Goal: Consume media (video, audio)

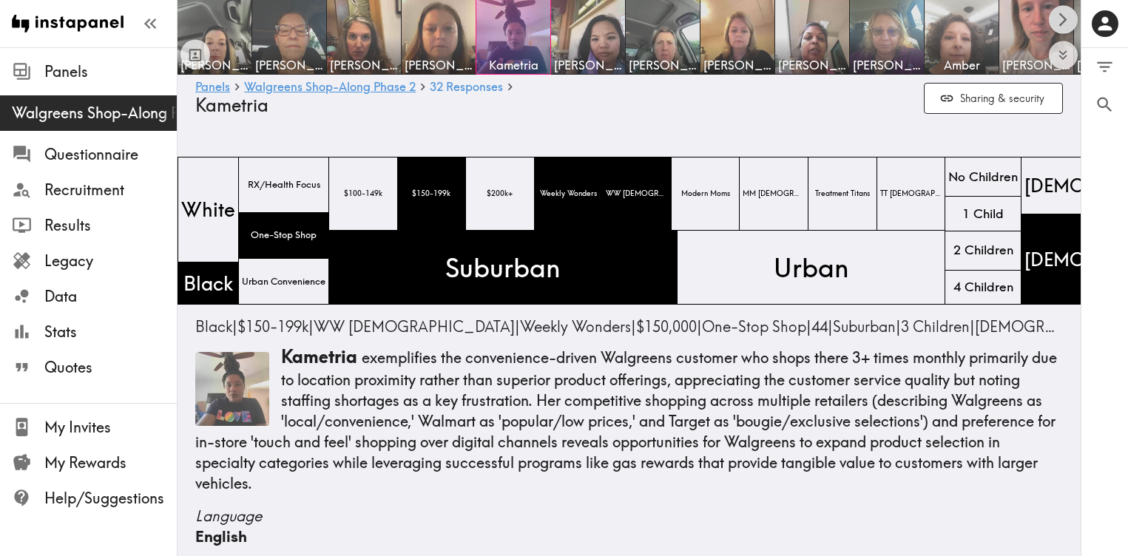
click at [1067, 20] on icon "Scroll right" at bounding box center [1062, 19] width 17 height 17
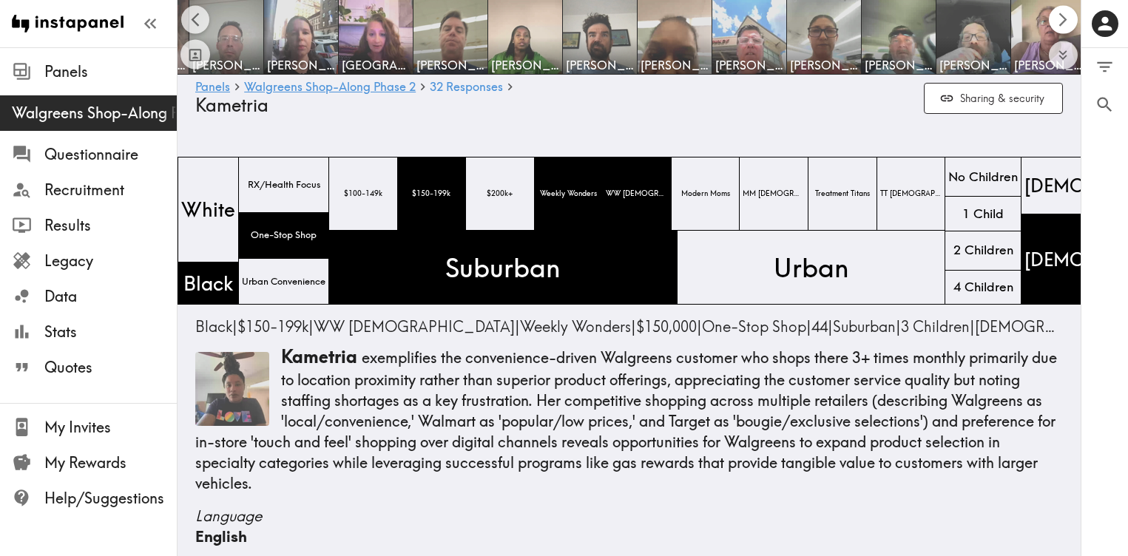
scroll to position [0, 903]
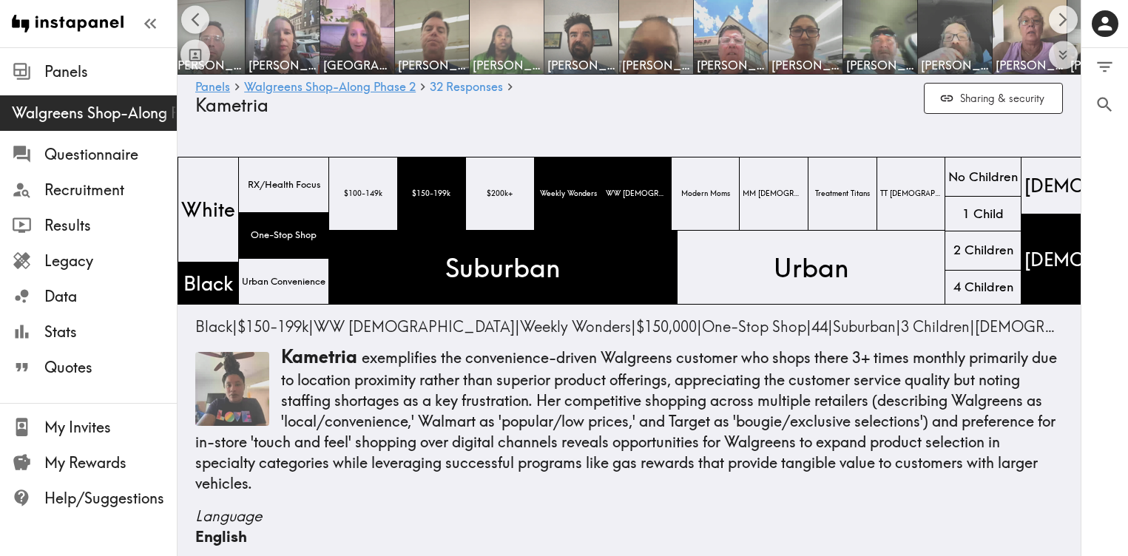
click at [493, 21] on img at bounding box center [507, 38] width 78 height 78
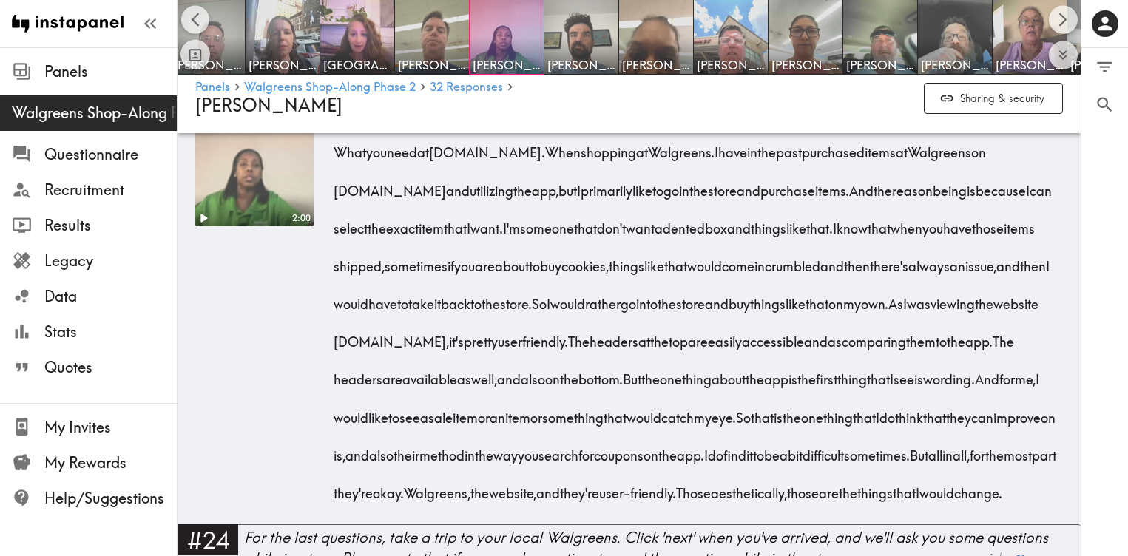
scroll to position [3939, 0]
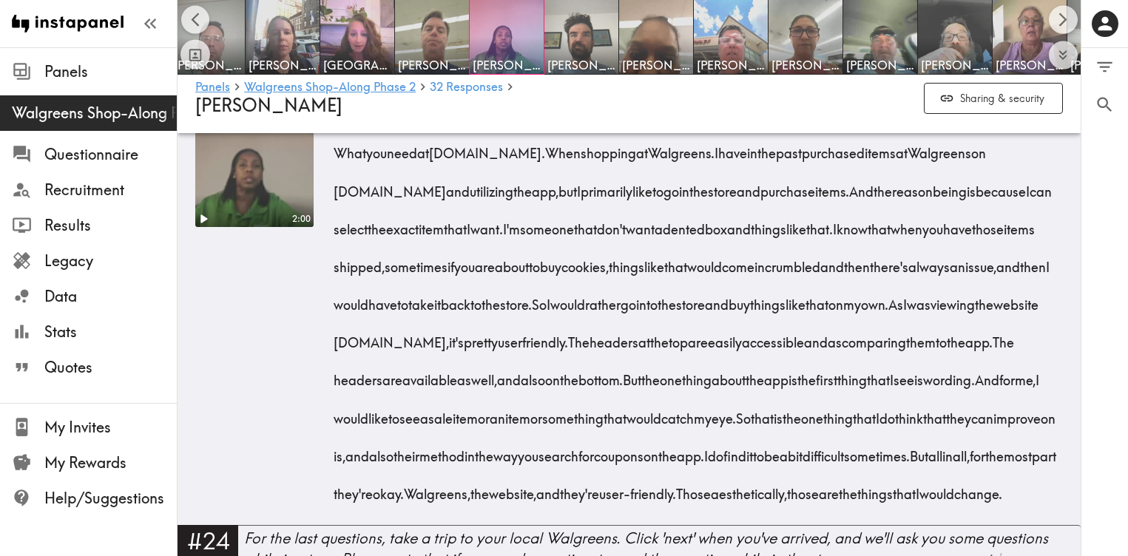
click at [269, 230] on video at bounding box center [254, 168] width 124 height 124
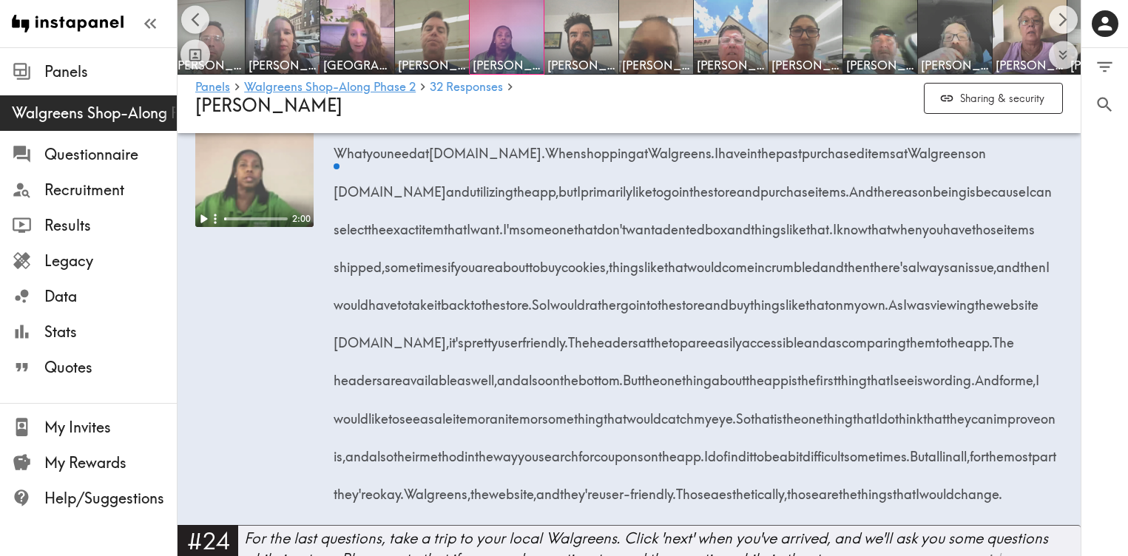
scroll to position [3933, 0]
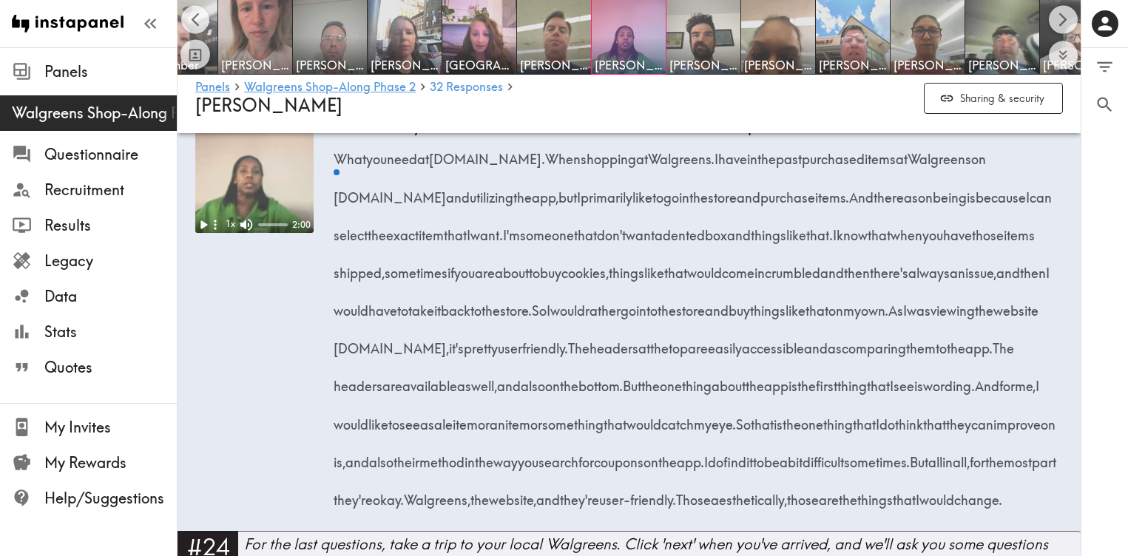
click at [208, 233] on icon "button" at bounding box center [216, 225] width 16 height 16
click at [202, 230] on icon "Play" at bounding box center [204, 225] width 8 height 10
click at [260, 233] on video at bounding box center [254, 174] width 118 height 118
click at [261, 233] on video at bounding box center [254, 174] width 118 height 118
click at [210, 135] on icon "Expand" at bounding box center [206, 125] width 19 height 19
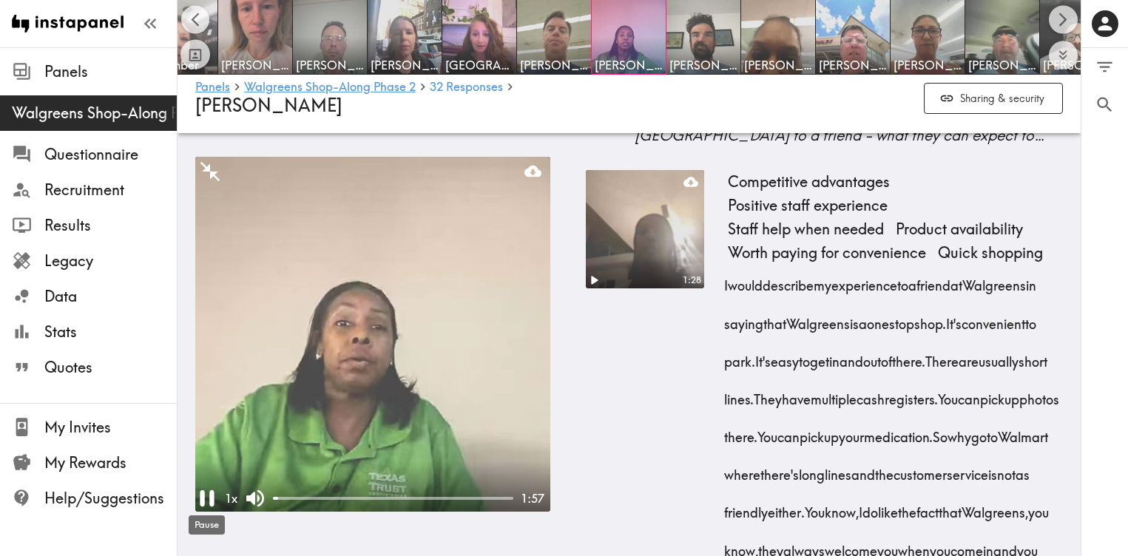
click at [214, 501] on icon "Pause" at bounding box center [207, 498] width 14 height 16
drag, startPoint x: 289, startPoint y: 495, endPoint x: 381, endPoint y: 496, distance: 91.7
click at [381, 496] on div "0:47" at bounding box center [393, 498] width 240 height 15
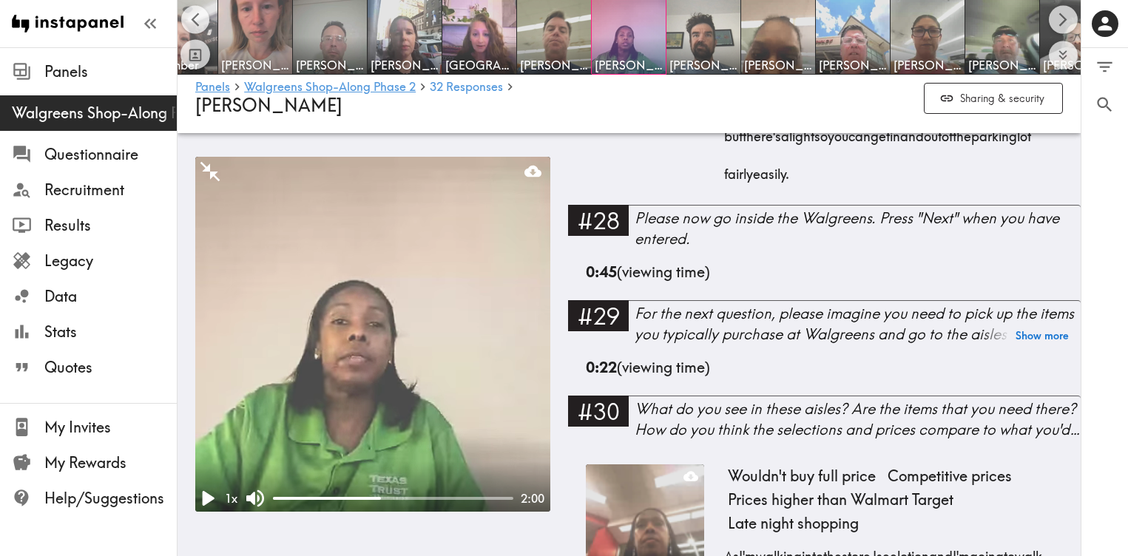
scroll to position [7100, 0]
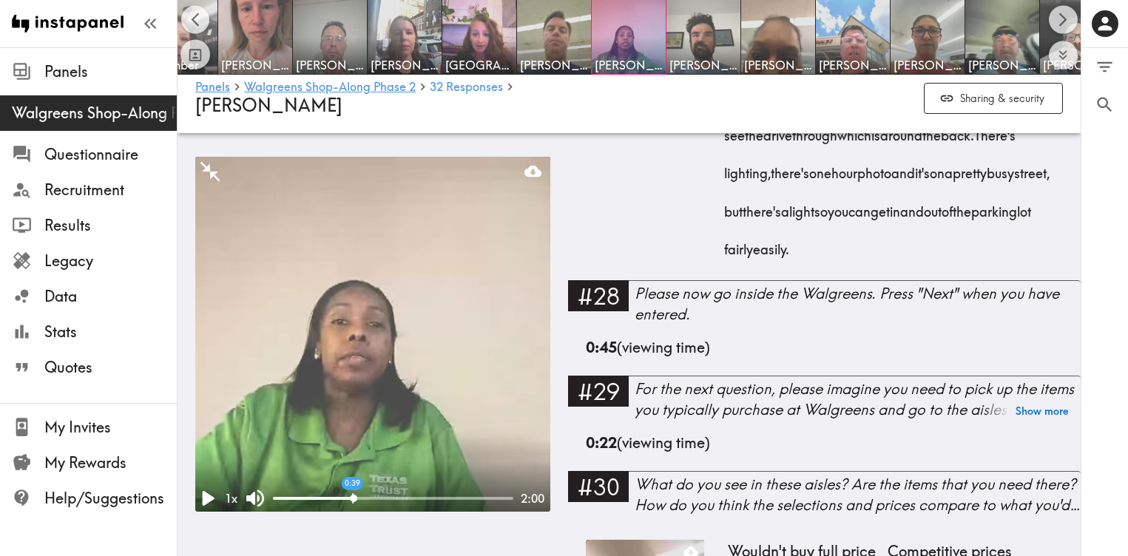
drag, startPoint x: 359, startPoint y: 497, endPoint x: 352, endPoint y: 498, distance: 7.5
click at [352, 498] on div at bounding box center [393, 498] width 240 height 3
click at [339, 498] on div at bounding box center [312, 498] width 79 height 3
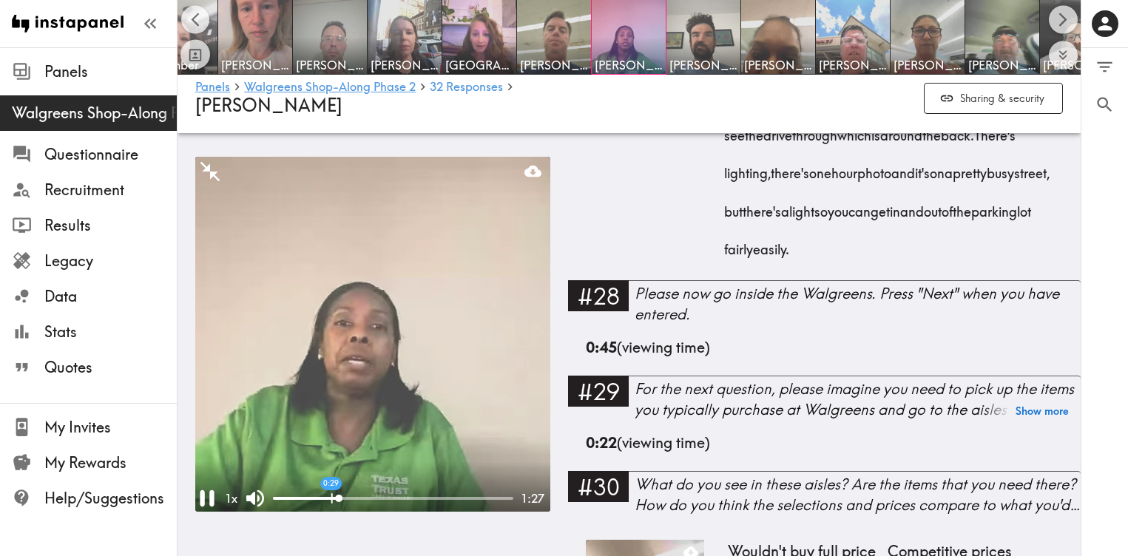
click at [331, 498] on div at bounding box center [306, 498] width 66 height 3
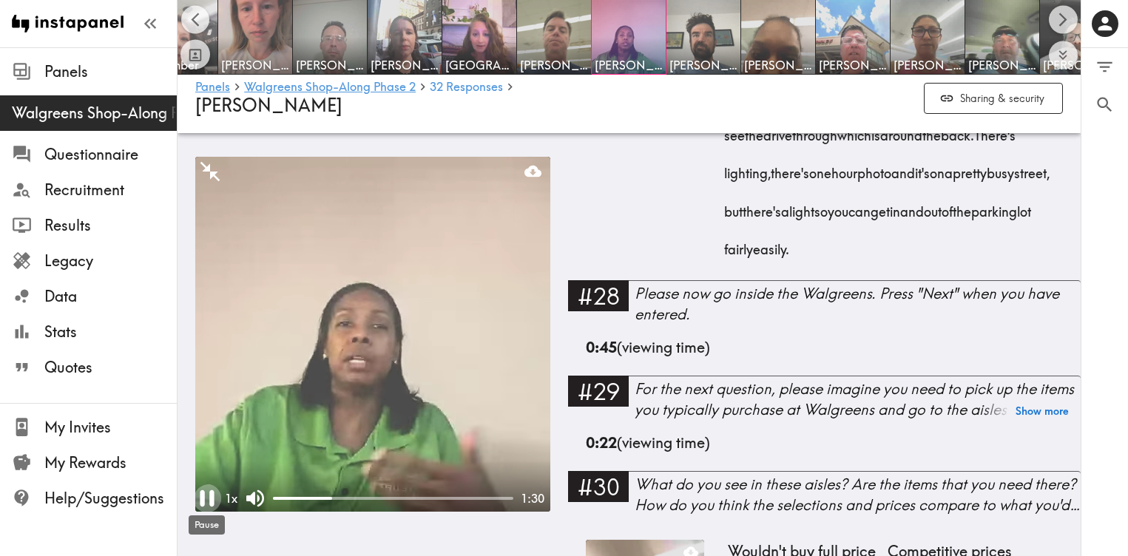
click at [205, 495] on icon "Pause" at bounding box center [207, 498] width 28 height 28
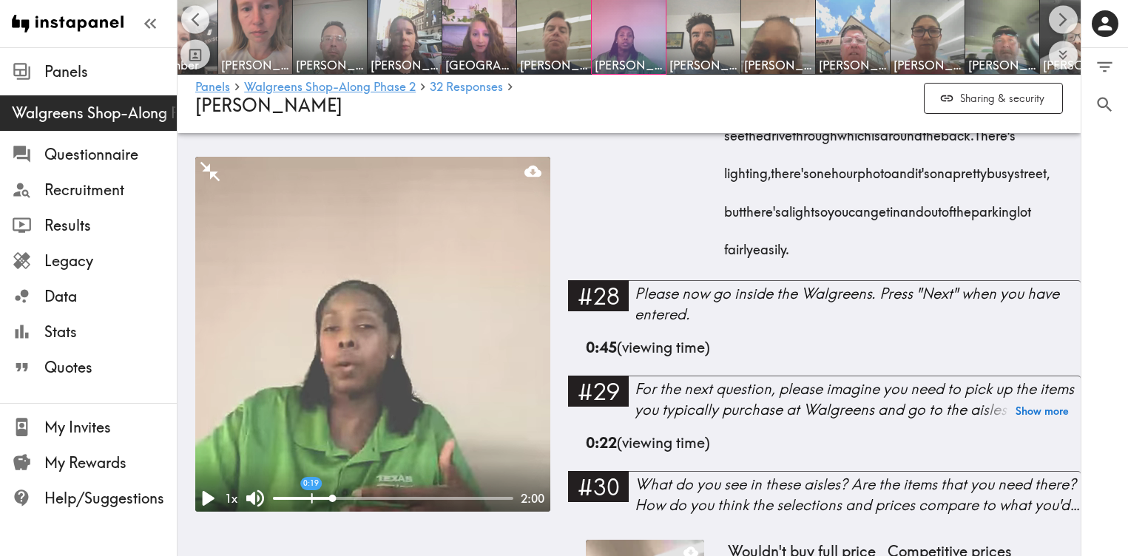
click at [311, 494] on div "0:19" at bounding box center [393, 498] width 240 height 15
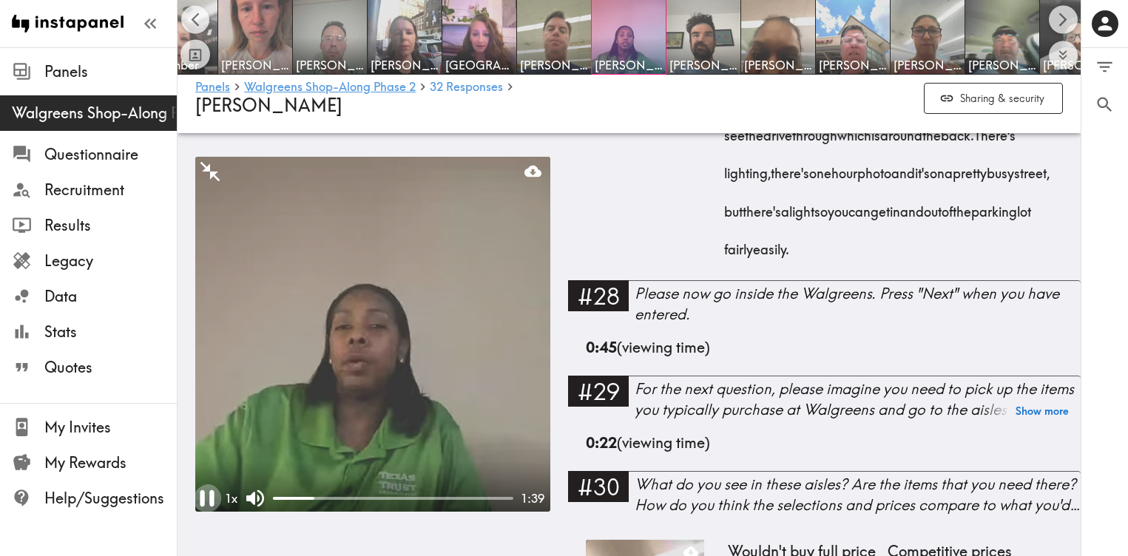
click at [217, 498] on icon "Pause" at bounding box center [207, 498] width 28 height 28
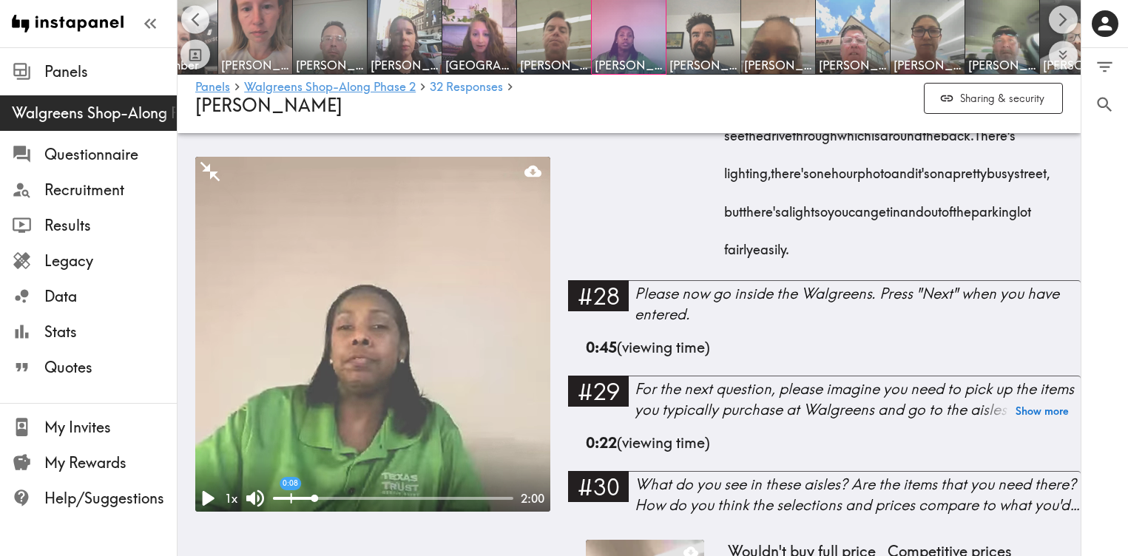
click at [302, 498] on div at bounding box center [293, 498] width 41 height 3
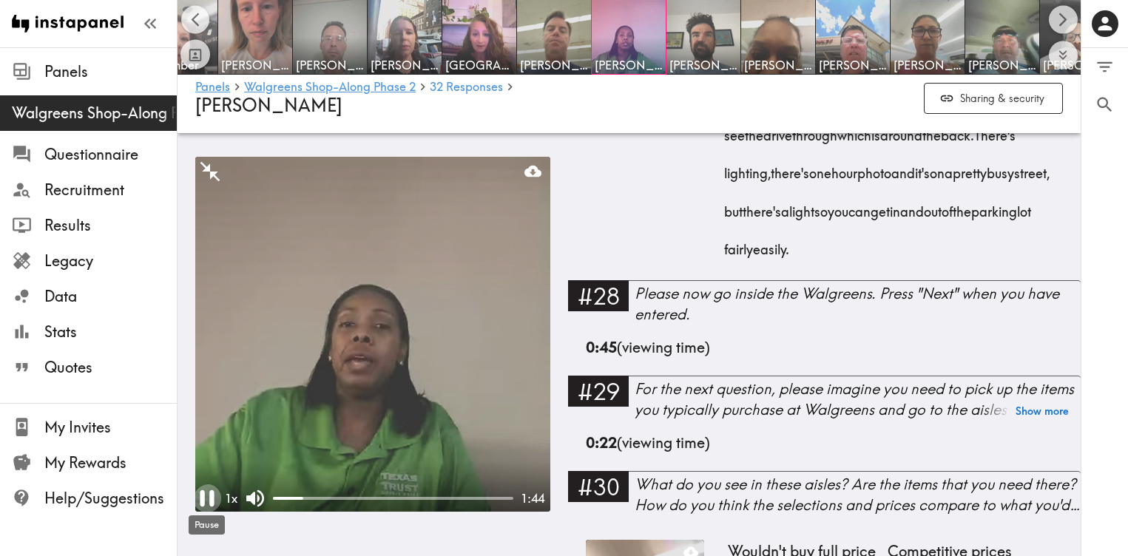
click at [214, 496] on icon "Pause" at bounding box center [207, 498] width 28 height 28
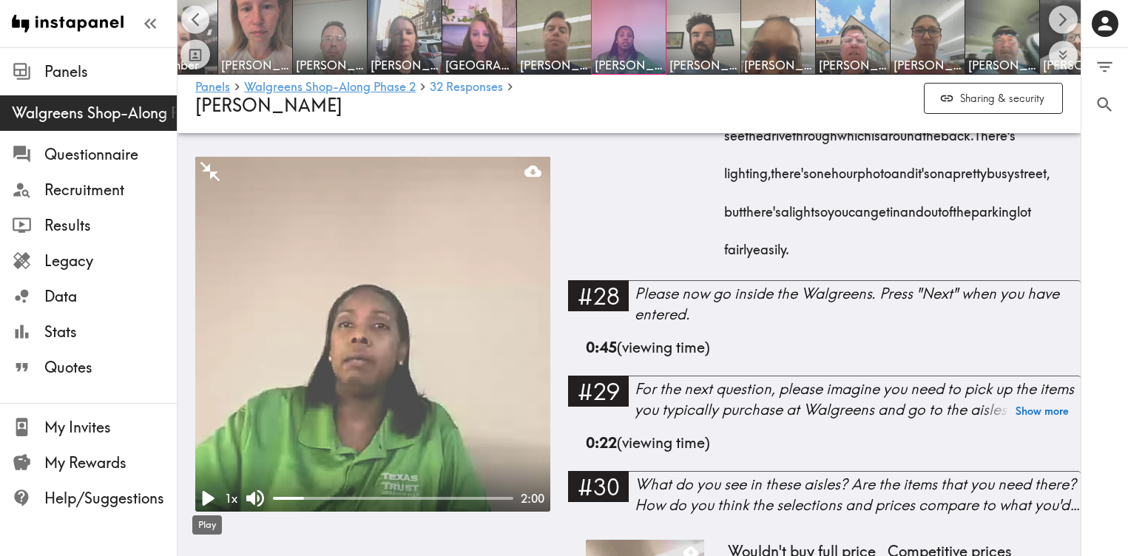
click at [214, 496] on icon "Play" at bounding box center [207, 498] width 28 height 28
click at [214, 496] on icon "Pause" at bounding box center [207, 498] width 28 height 28
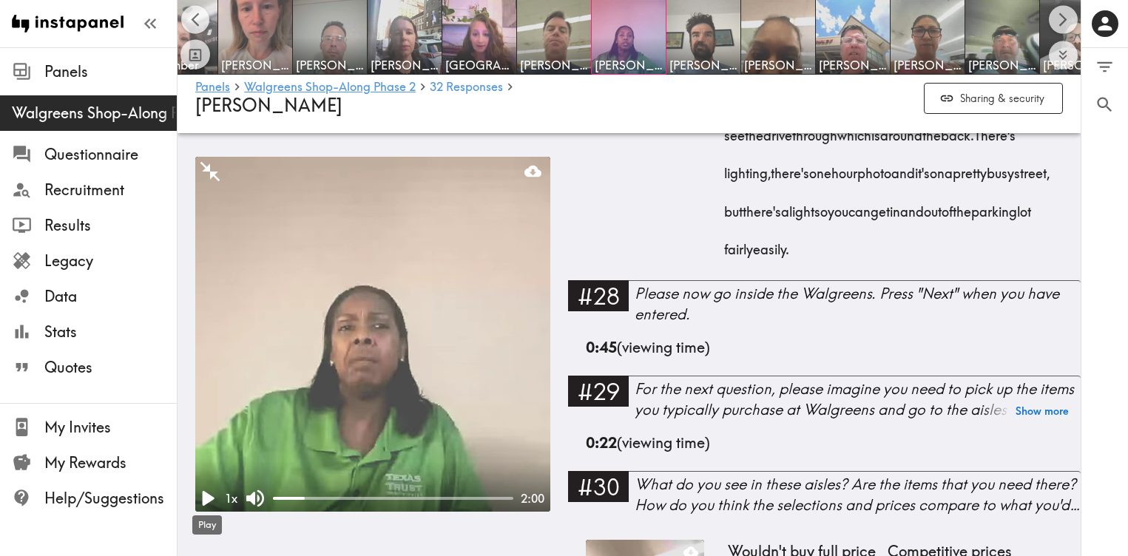
click at [214, 496] on icon "Play" at bounding box center [207, 498] width 28 height 28
click at [214, 496] on icon "Pause" at bounding box center [207, 498] width 28 height 28
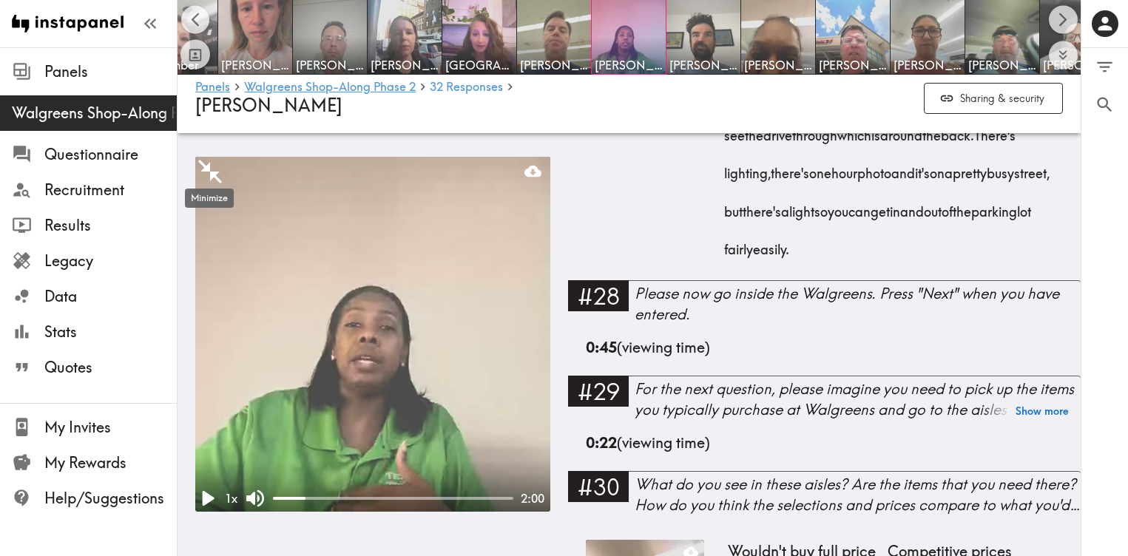
click at [206, 169] on icon "Minimize" at bounding box center [210, 172] width 24 height 24
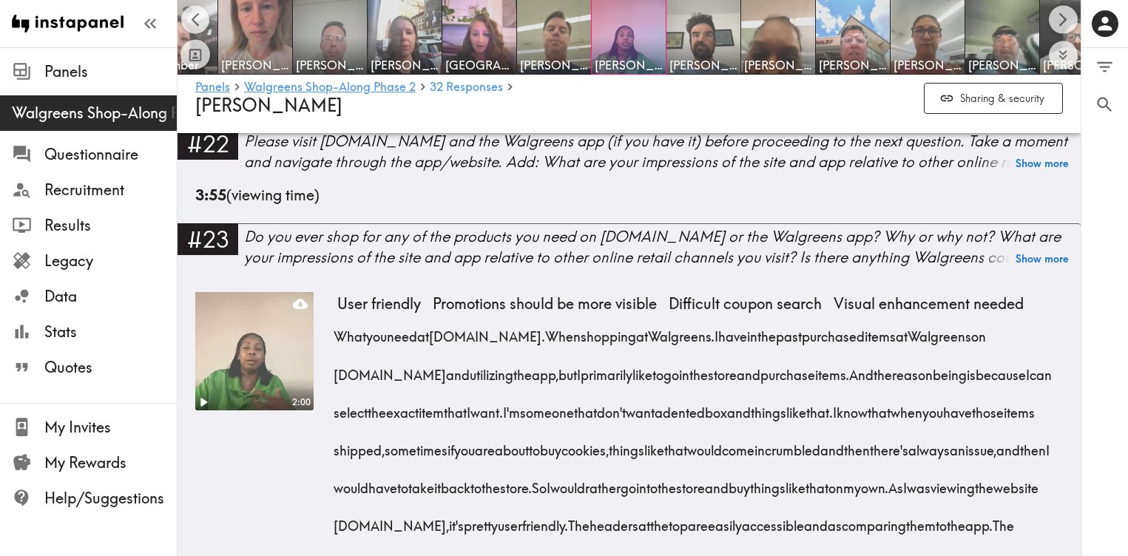
scroll to position [3744, 0]
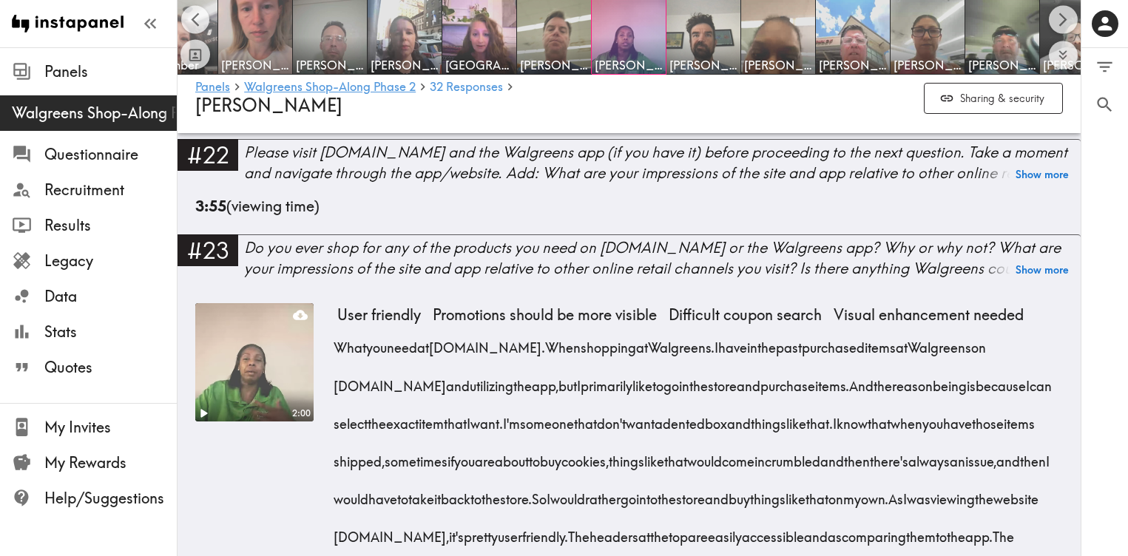
click at [234, 424] on video at bounding box center [254, 362] width 124 height 124
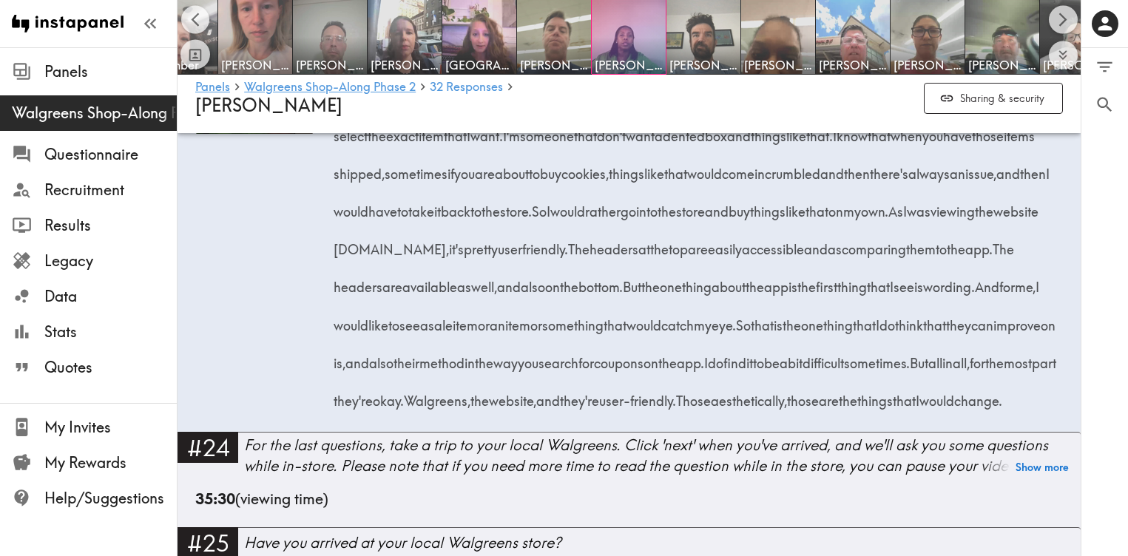
scroll to position [3927, 0]
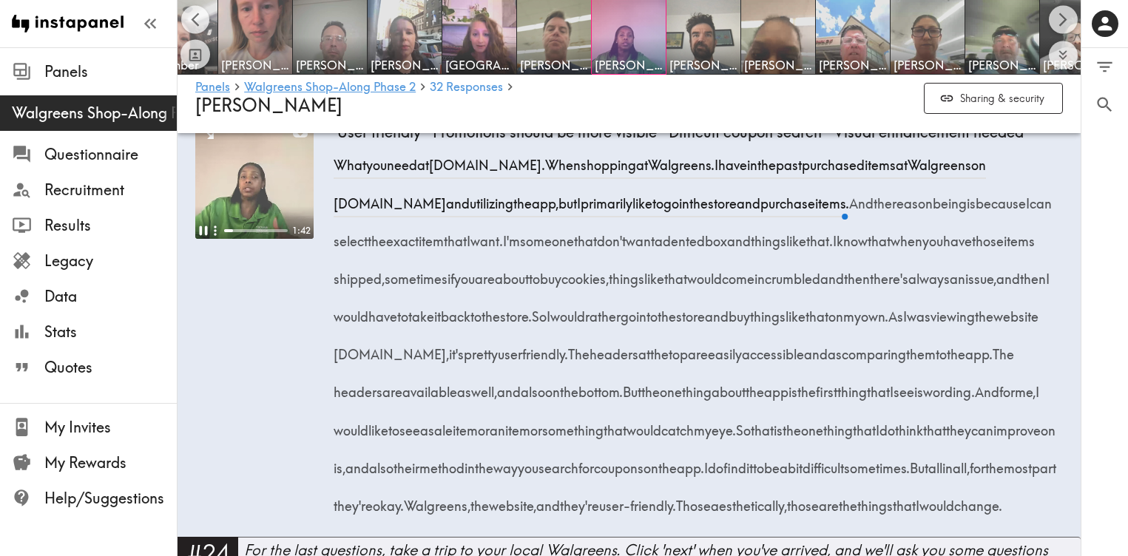
click at [206, 141] on icon "Expand" at bounding box center [206, 131] width 19 height 19
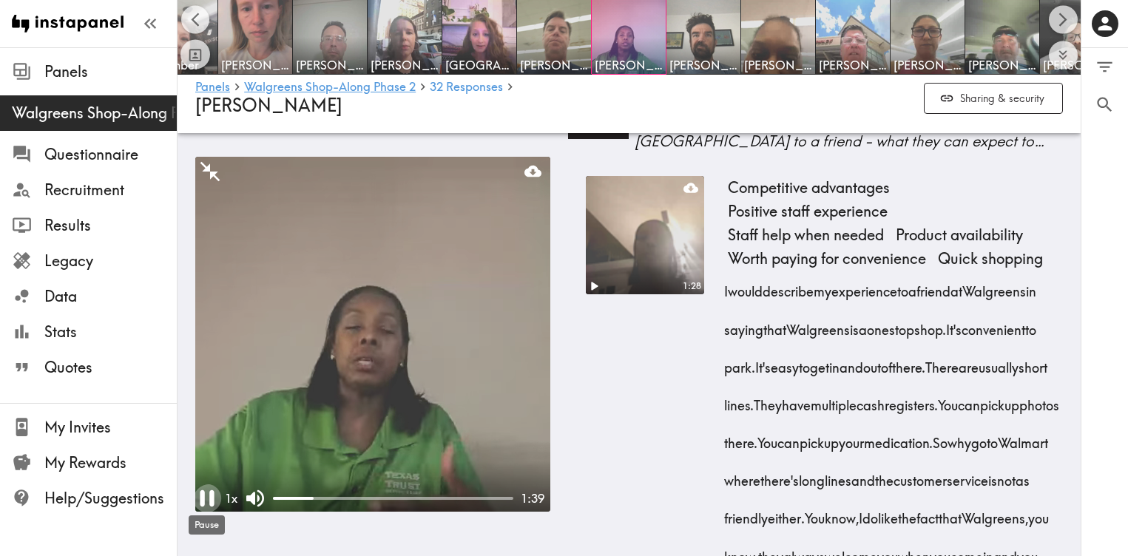
click at [208, 504] on icon "Pause" at bounding box center [207, 498] width 28 height 28
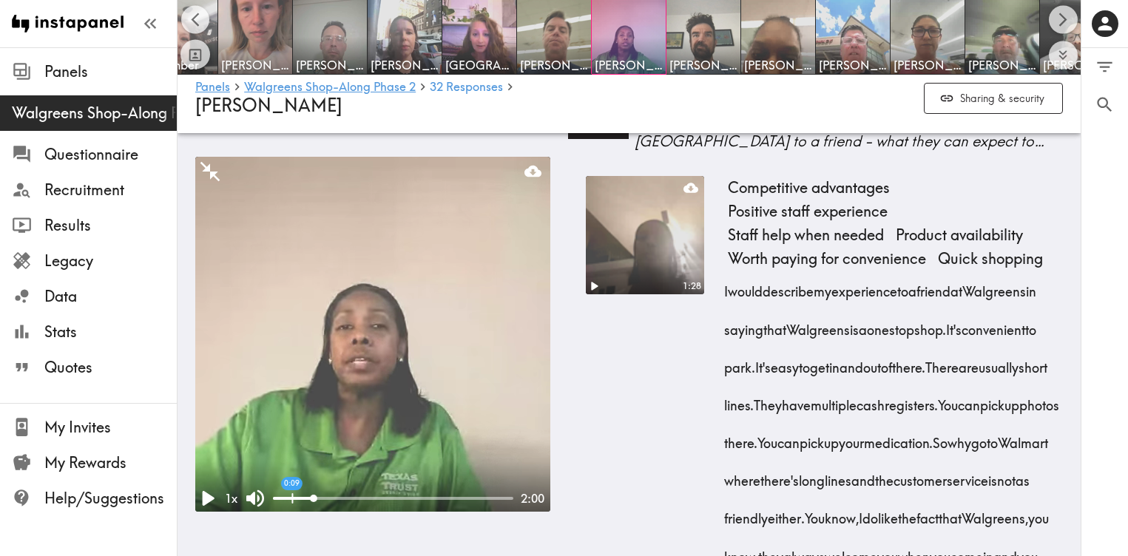
click at [295, 497] on div at bounding box center [293, 498] width 41 height 3
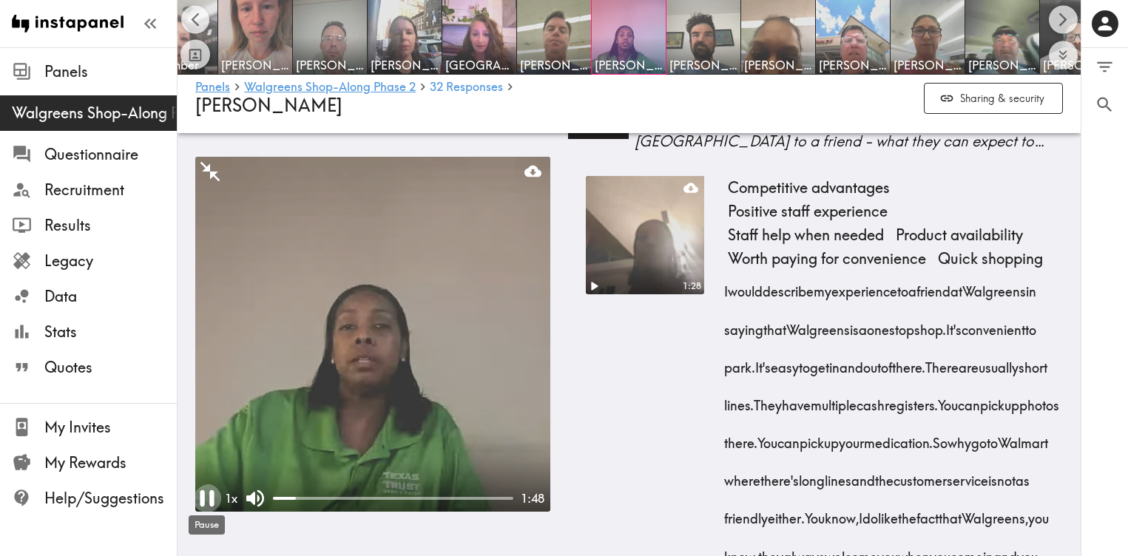
click at [211, 498] on icon "Pause" at bounding box center [207, 498] width 14 height 16
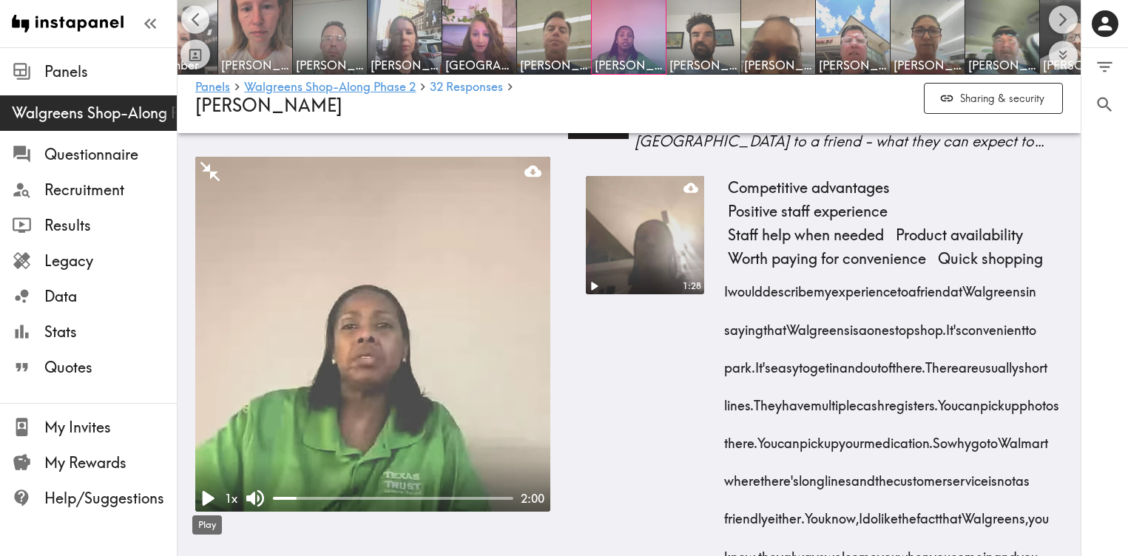
click at [211, 498] on icon "Play" at bounding box center [209, 498] width 12 height 15
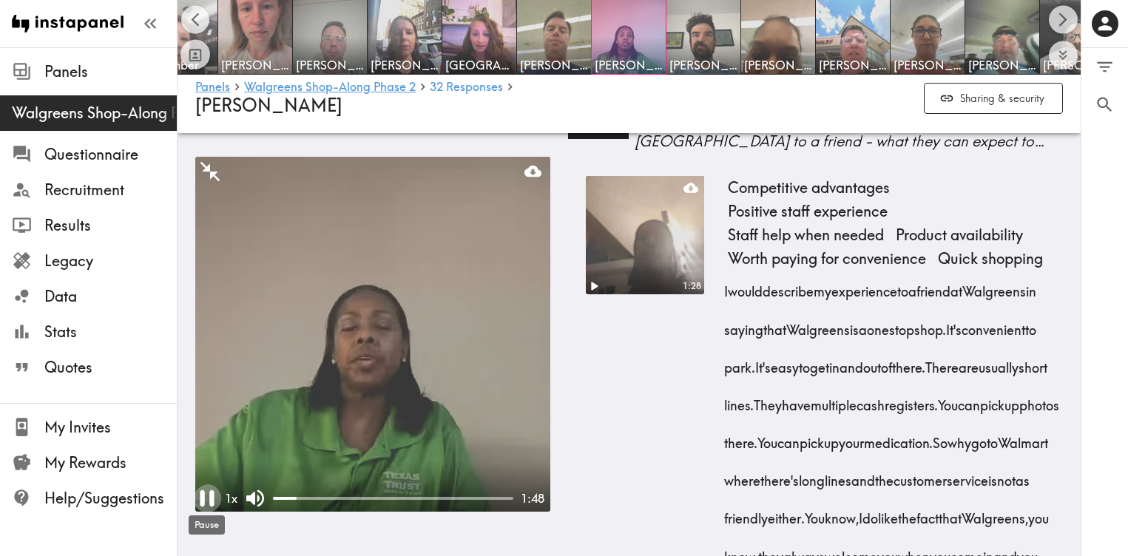
click at [211, 498] on icon "Pause" at bounding box center [207, 498] width 14 height 16
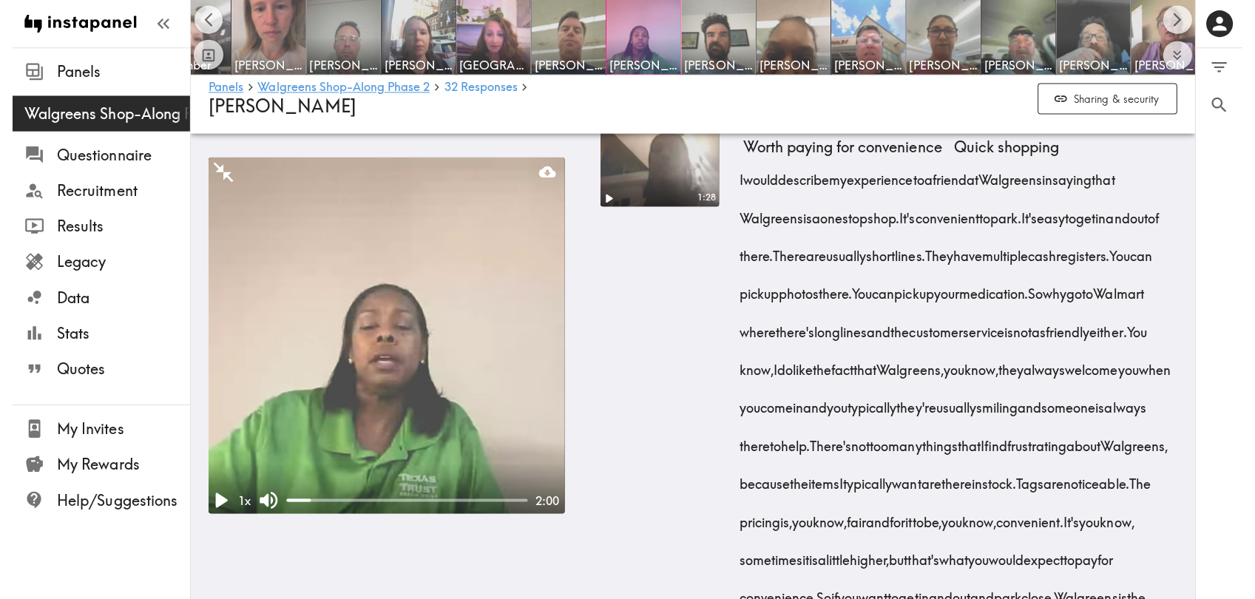
scroll to position [3554, 0]
